Goal: Transaction & Acquisition: Purchase product/service

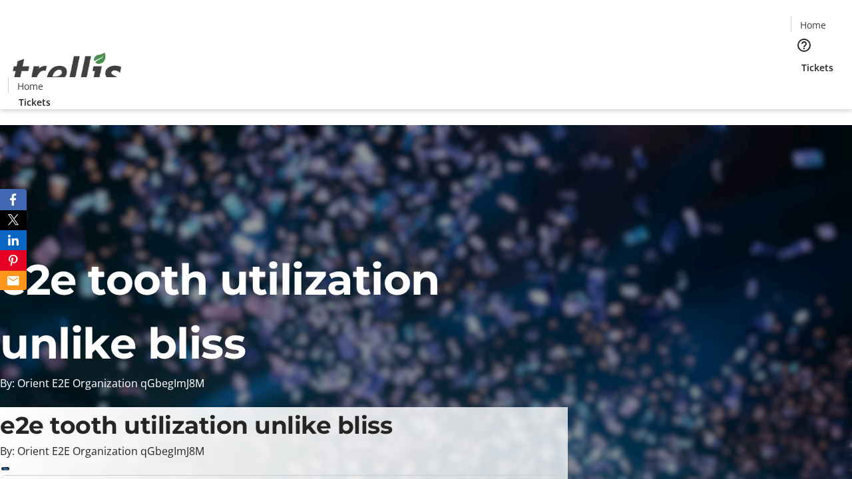
click at [801, 61] on span "Tickets" at bounding box center [817, 68] width 32 height 14
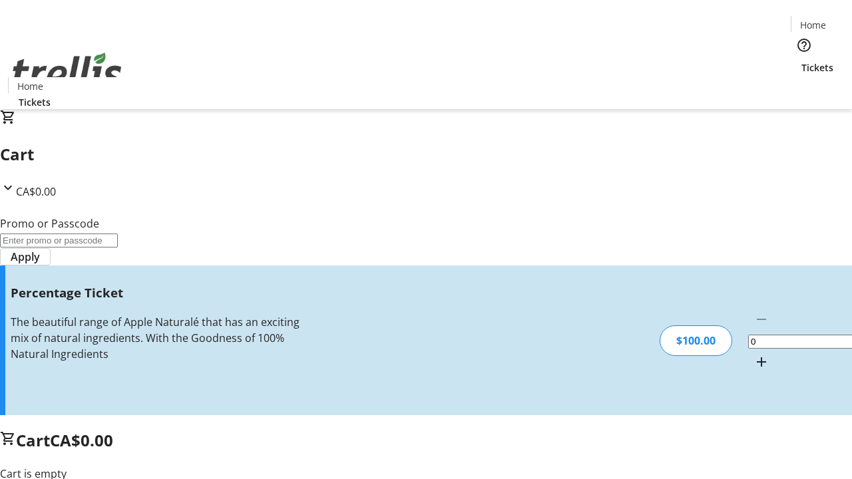
click at [753, 354] on mat-icon "Increment by one" at bounding box center [761, 362] width 16 height 16
type input "1"
type input "BAR"
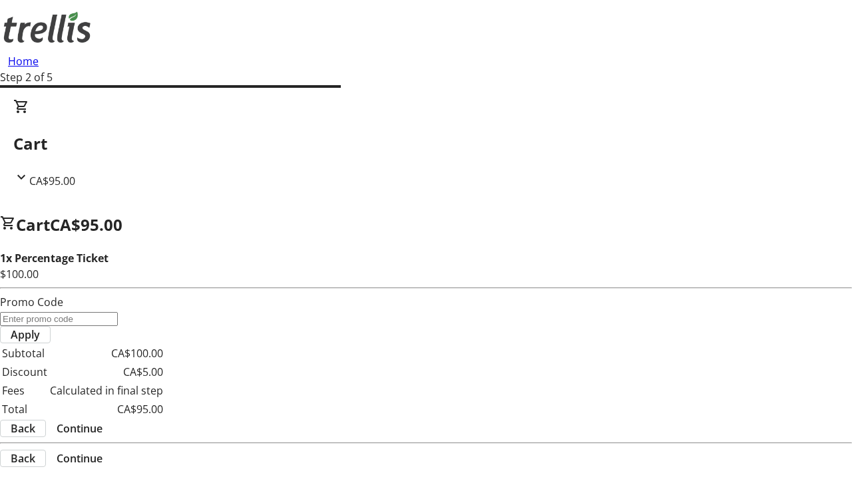
click at [102, 421] on span "Continue" at bounding box center [80, 429] width 46 height 16
